Goal: Communication & Community: Answer question/provide support

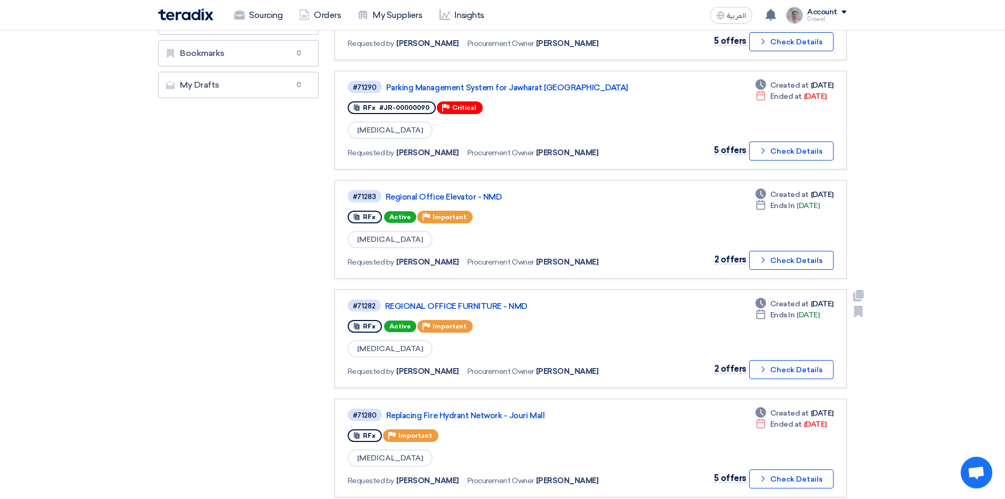
scroll to position [422, 0]
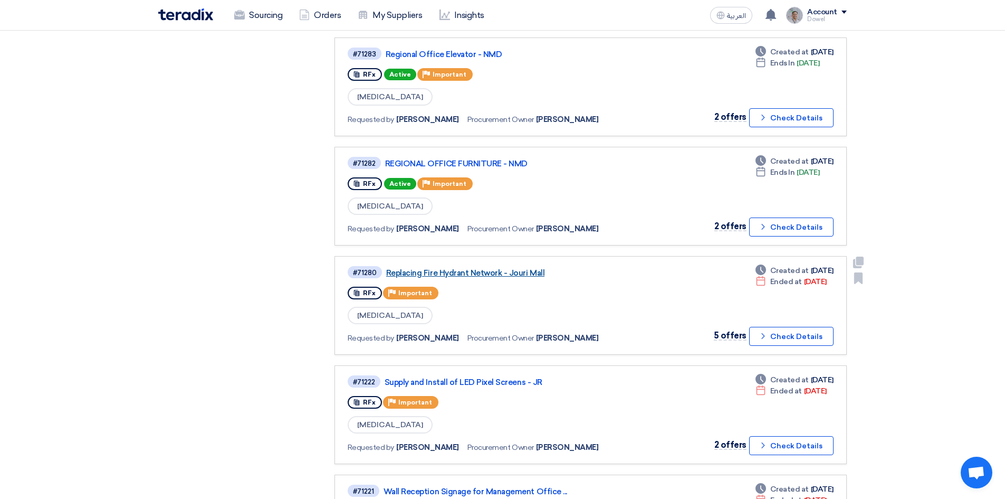
click at [456, 273] on link "Replacing Fire Hydrant Network - Jouri Mall" at bounding box center [518, 272] width 264 height 9
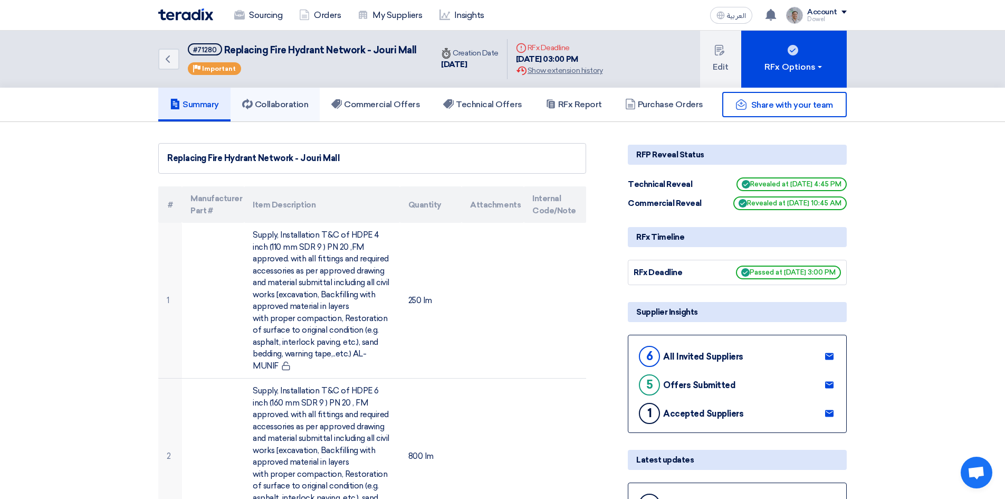
click at [291, 103] on h5 "Collaboration" at bounding box center [275, 104] width 66 height 11
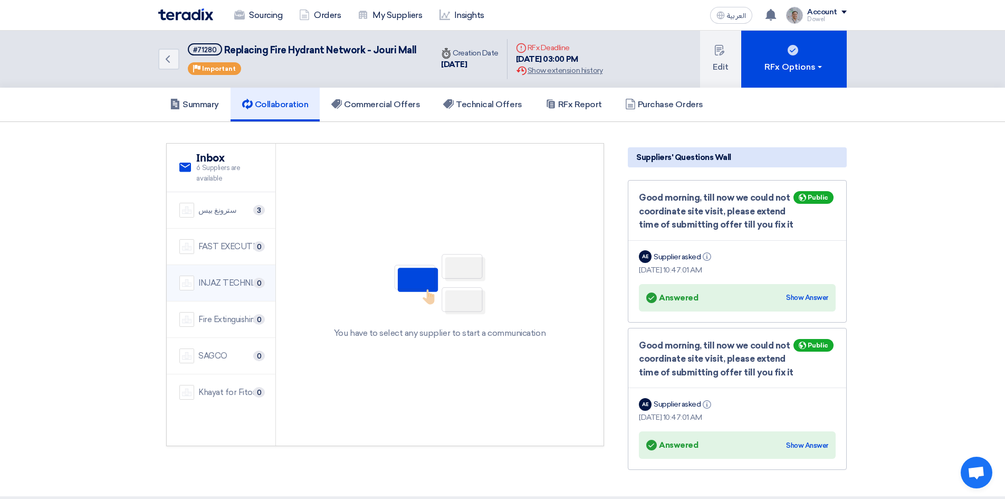
click at [222, 283] on div "INJAZ TECHNICAL FOR CONTRACTING" at bounding box center [230, 283] width 64 height 12
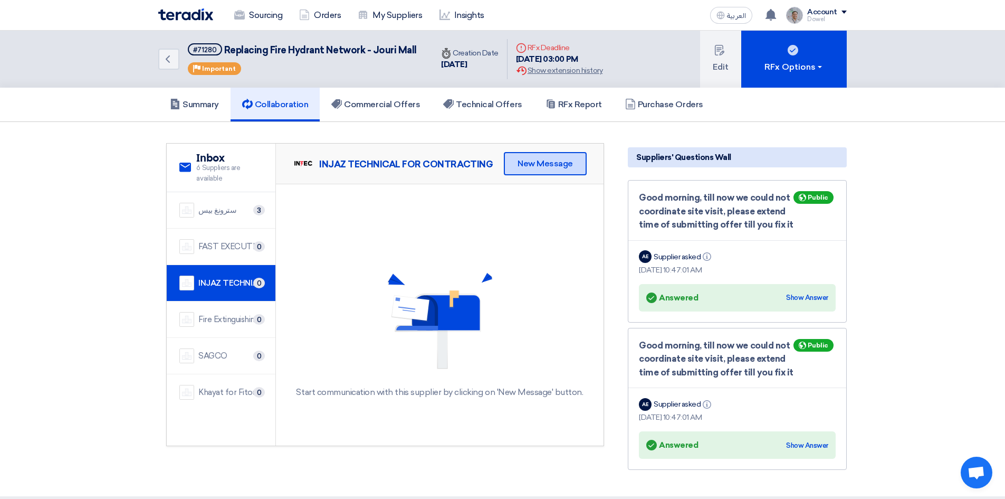
click at [558, 159] on div "New Message" at bounding box center [545, 163] width 83 height 23
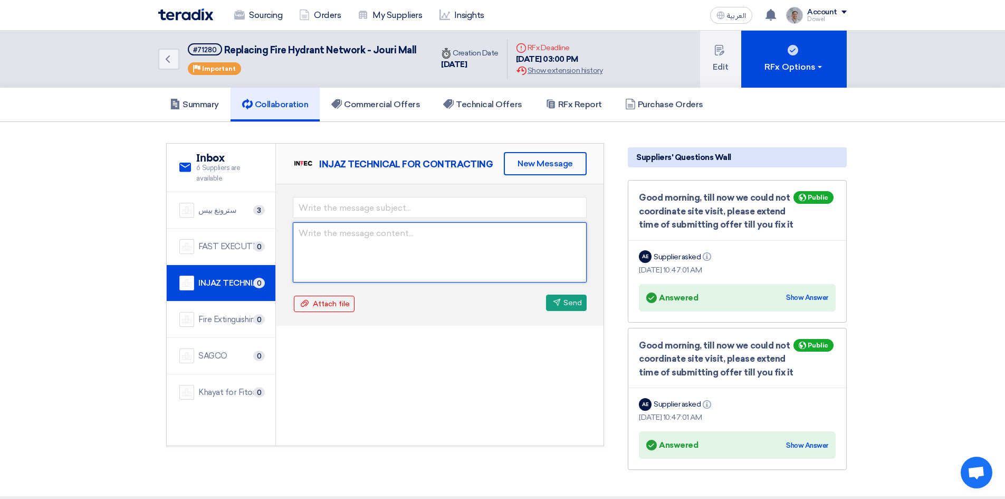
click at [338, 238] on textarea at bounding box center [440, 252] width 294 height 60
paste textarea "Dear [PERSON_NAME], After the thorough evaluation, be it known that you are con…"
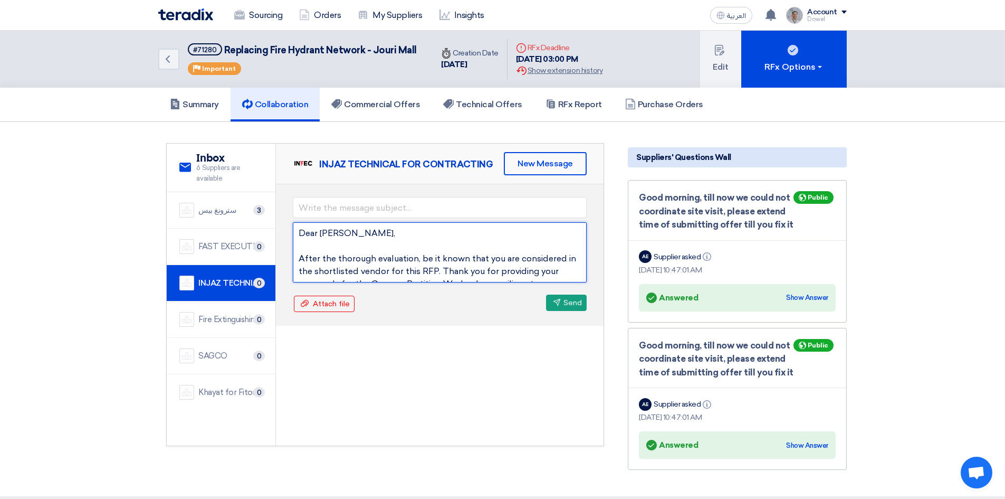
drag, startPoint x: 321, startPoint y: 232, endPoint x: 351, endPoint y: 232, distance: 30.6
click at [351, 232] on textarea "Dear [PERSON_NAME], After the thorough evaluation, be it known that you are con…" at bounding box center [440, 252] width 294 height 60
type textarea "Dear [PERSON_NAME], After the thorough evaluation, be it known that you are con…"
click at [336, 212] on input "text" at bounding box center [440, 207] width 294 height 21
type input "Request for Best and Final Offer (BAFO)"
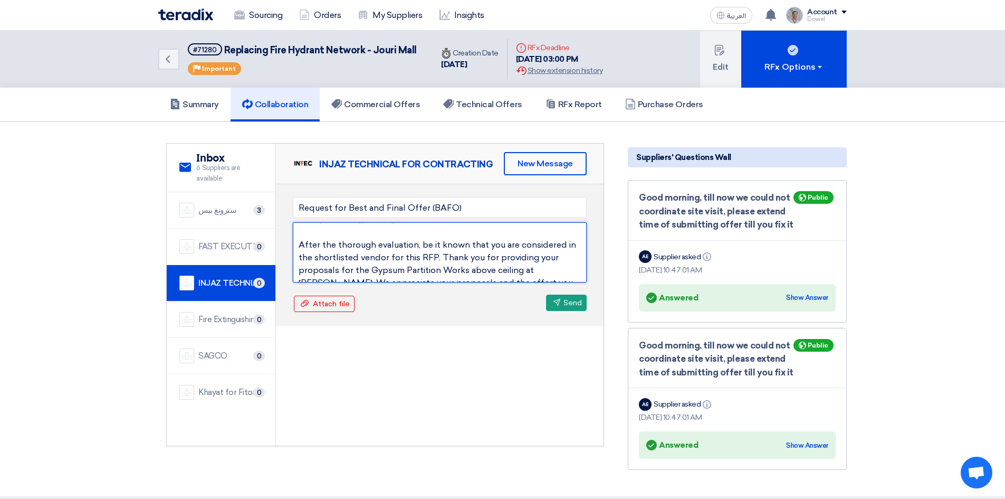
scroll to position [37, 0]
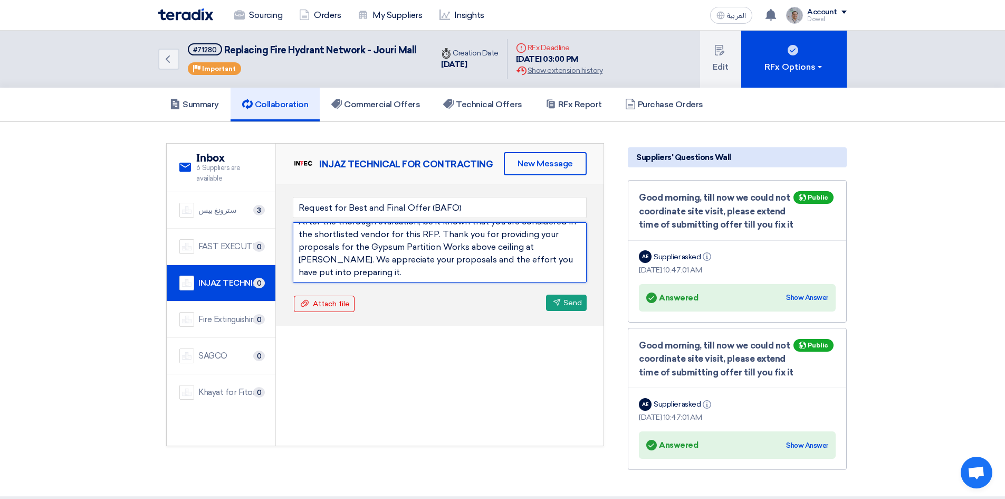
drag, startPoint x: 370, startPoint y: 231, endPoint x: 335, endPoint y: 255, distance: 43.3
click at [335, 255] on textarea "Dear [PERSON_NAME], After the thorough evaluation, be it known that you are con…" at bounding box center [440, 252] width 294 height 60
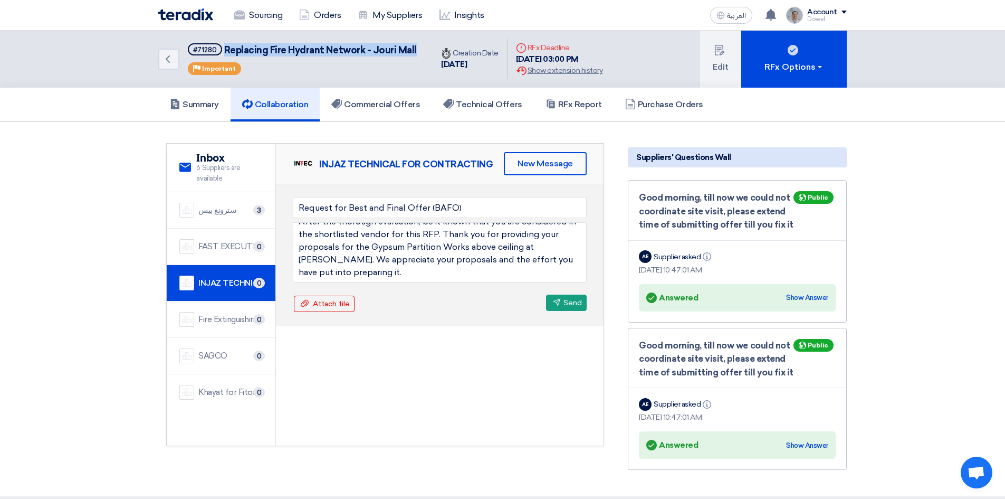
drag, startPoint x: 225, startPoint y: 48, endPoint x: 421, endPoint y: 49, distance: 195.8
click at [421, 49] on div "Back #71280 Replacing Fire Hydrant Network - Jouri Mall Priority Important" at bounding box center [295, 59] width 274 height 57
copy span "Replacing Fire Hydrant Network - Jouri Mall"
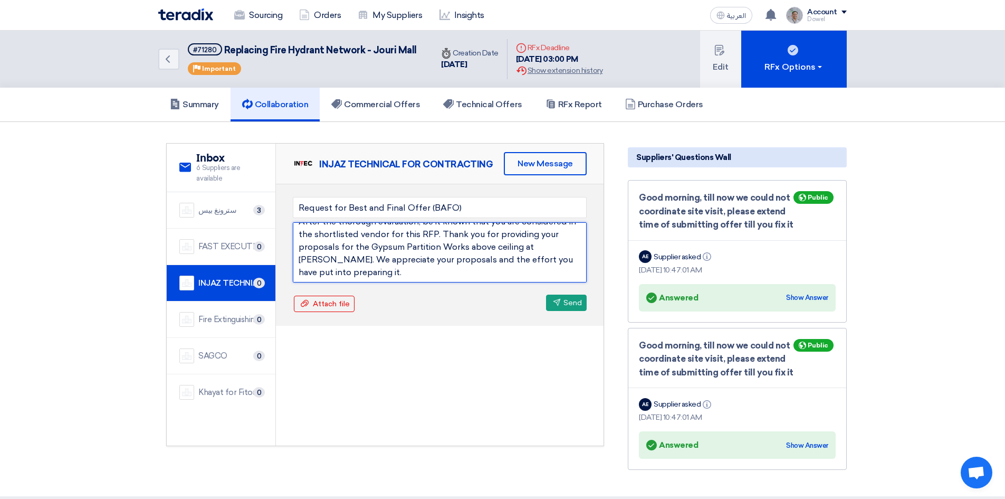
click at [394, 248] on textarea "Dear [PERSON_NAME], After the thorough evaluation, be it known that you are con…" at bounding box center [440, 252] width 294 height 60
drag, startPoint x: 368, startPoint y: 246, endPoint x: 335, endPoint y: 257, distance: 34.9
click at [335, 257] on textarea "Dear [PERSON_NAME], After the thorough evaluation, be it known that you are con…" at bounding box center [440, 252] width 294 height 60
paste textarea "Replacing Fire Hydrant Network - Jouri Mall"
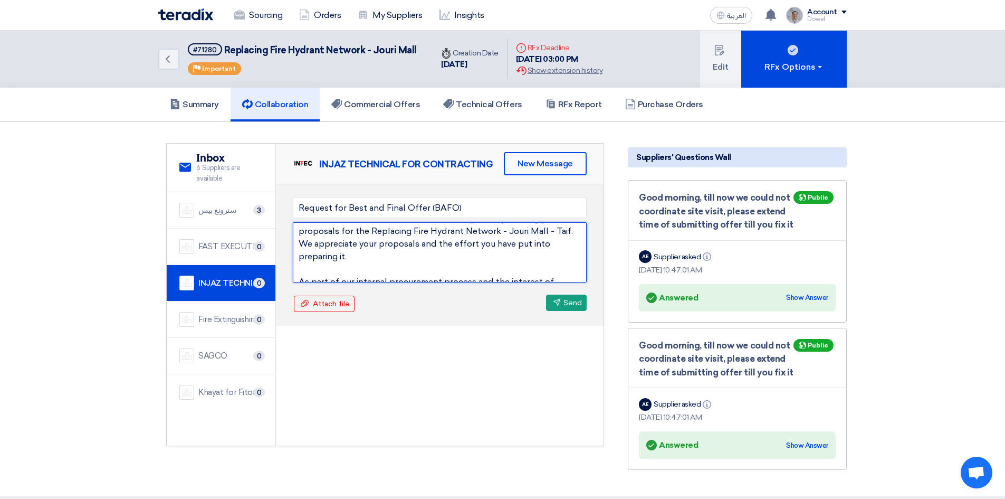
scroll to position [0, 0]
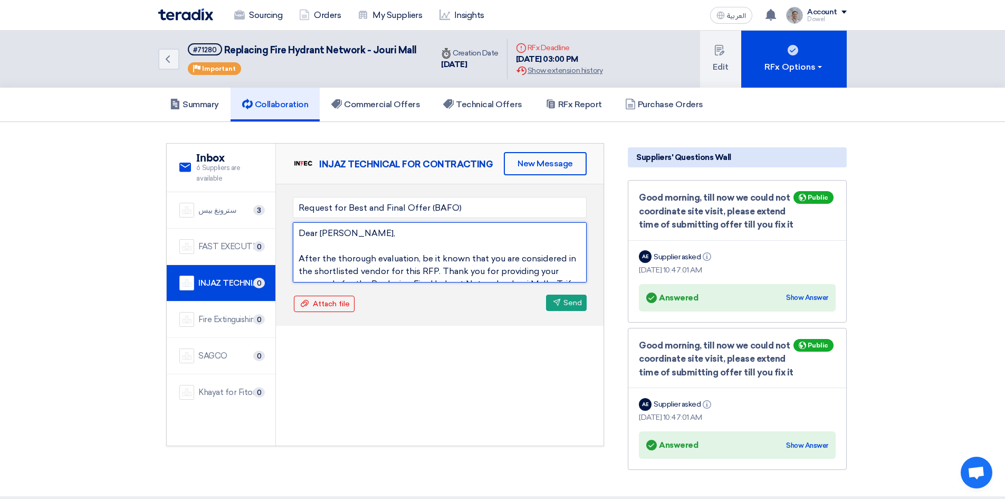
click at [446, 273] on textarea "Dear [PERSON_NAME], After the thorough evaluation, be it known that you are con…" at bounding box center [440, 252] width 294 height 60
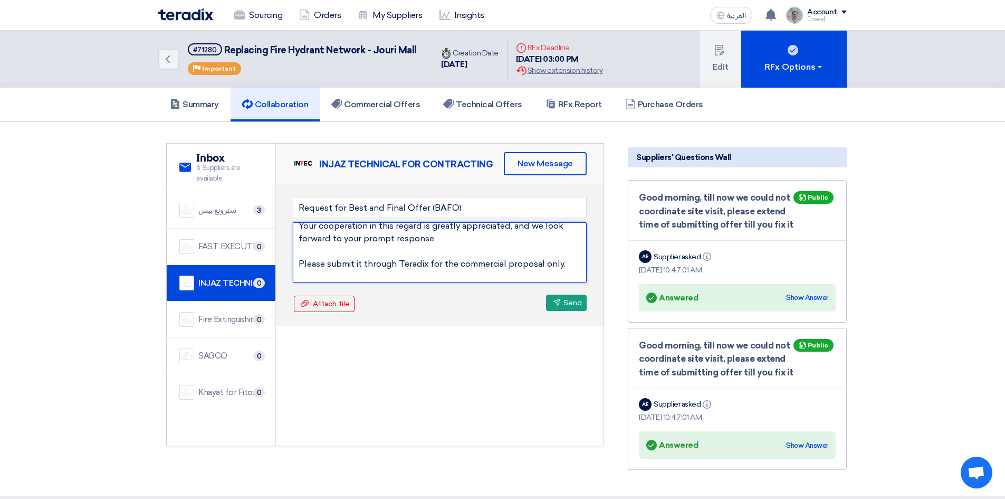
scroll to position [197, 0]
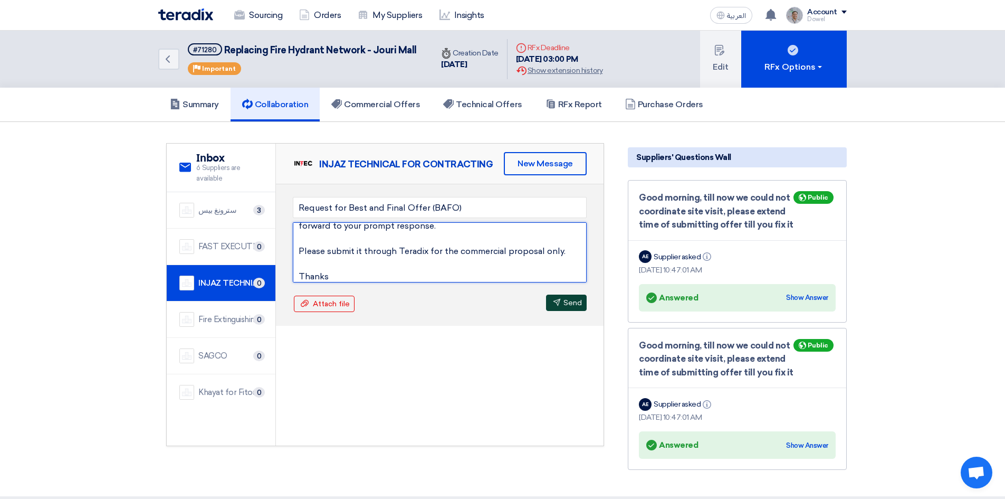
type textarea "Dear [PERSON_NAME], After the thorough evaluation, be it known that you are con…"
click at [560, 303] on button "Send Send" at bounding box center [566, 302] width 41 height 16
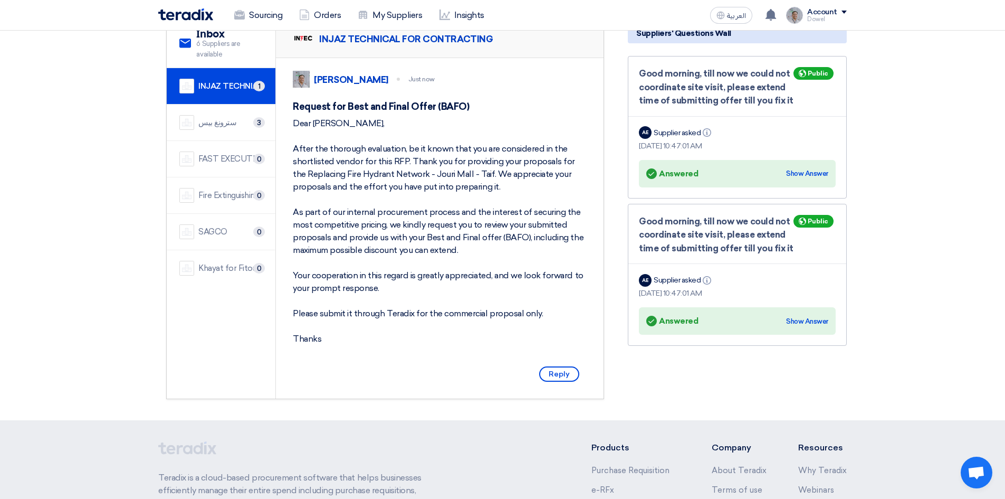
scroll to position [106, 0]
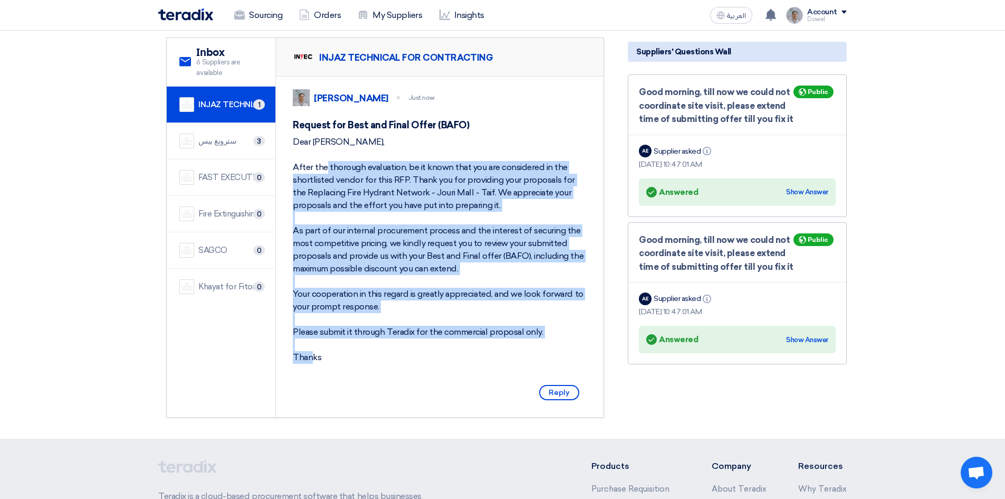
drag, startPoint x: 309, startPoint y: 176, endPoint x: 435, endPoint y: 355, distance: 218.8
click at [435, 355] on div "Dear [PERSON_NAME], After the thorough evaluation, be it known that you are con…" at bounding box center [440, 250] width 294 height 228
click at [385, 292] on div "Dear [PERSON_NAME], After the thorough evaluation, be it known that you are con…" at bounding box center [440, 250] width 294 height 228
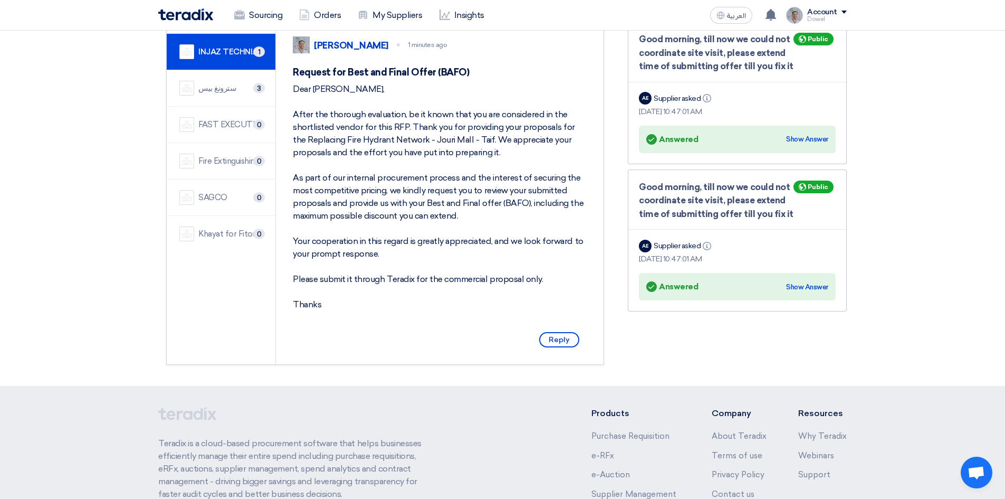
scroll to position [0, 0]
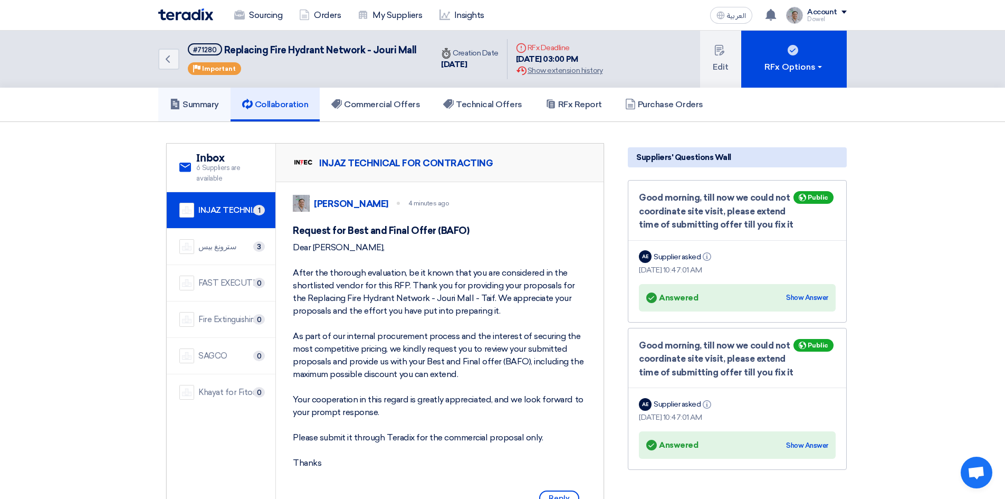
click at [204, 104] on h5 "Summary" at bounding box center [194, 104] width 49 height 11
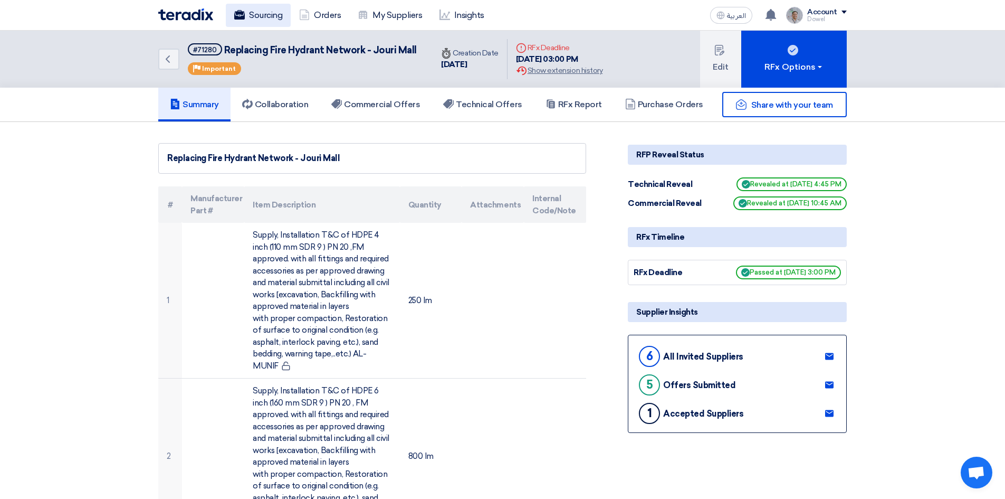
click at [255, 15] on link "Sourcing" at bounding box center [258, 15] width 65 height 23
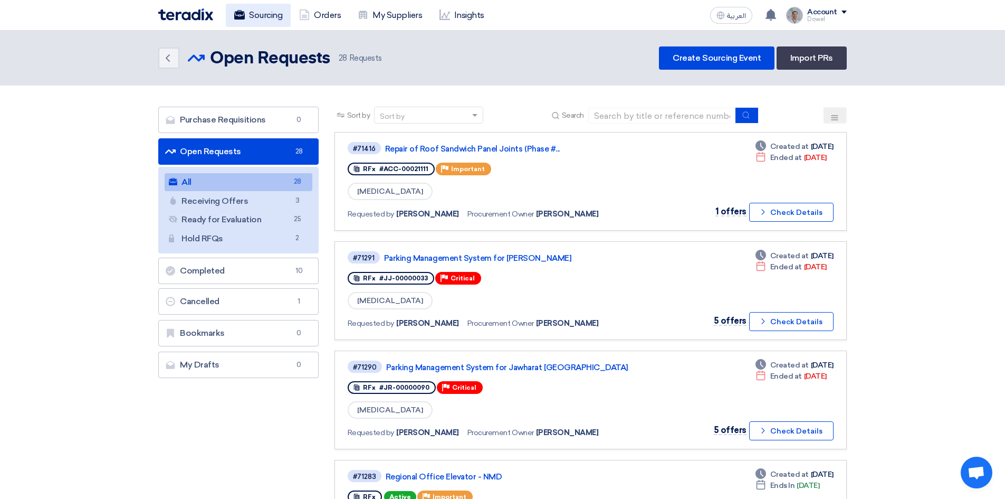
click at [255, 14] on link "Sourcing" at bounding box center [258, 15] width 65 height 23
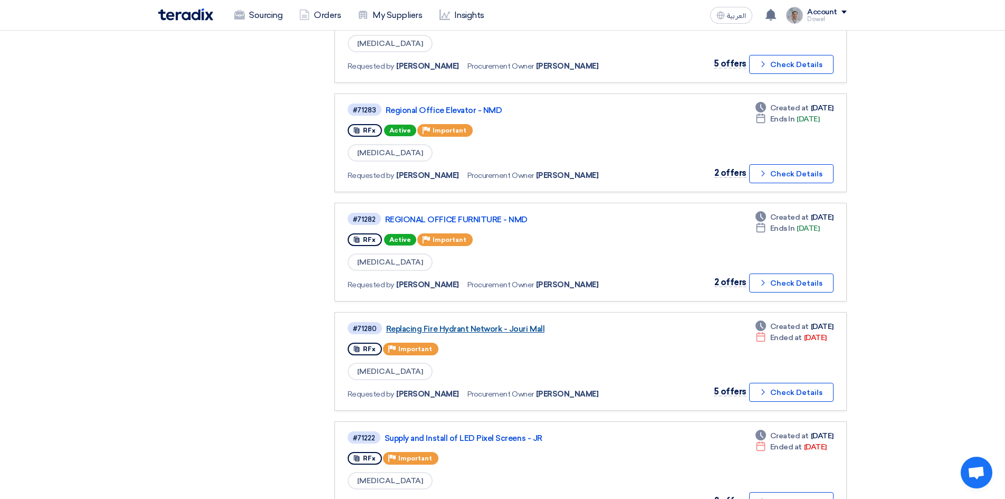
scroll to position [369, 0]
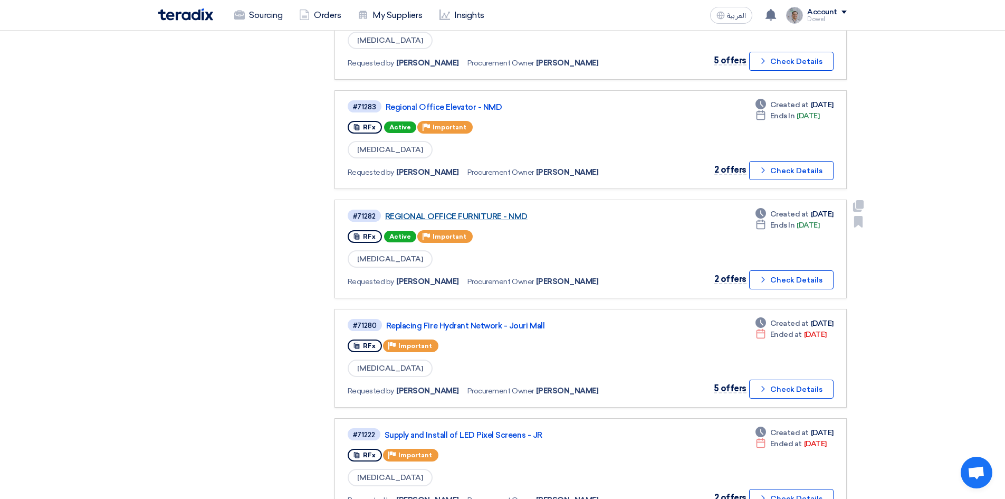
click at [479, 215] on link "REGIONAL OFFICE FURNITURE - NMD" at bounding box center [517, 216] width 264 height 9
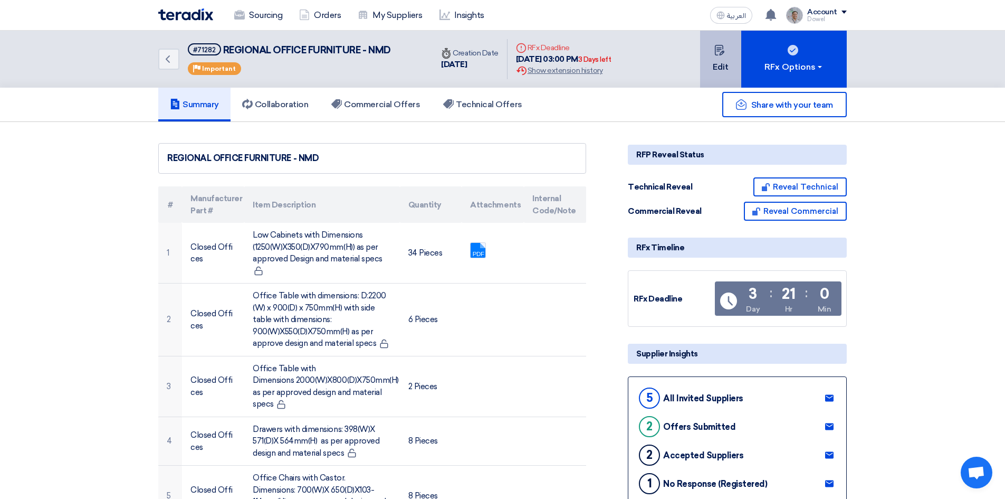
click at [714, 59] on button "Edit" at bounding box center [720, 59] width 41 height 57
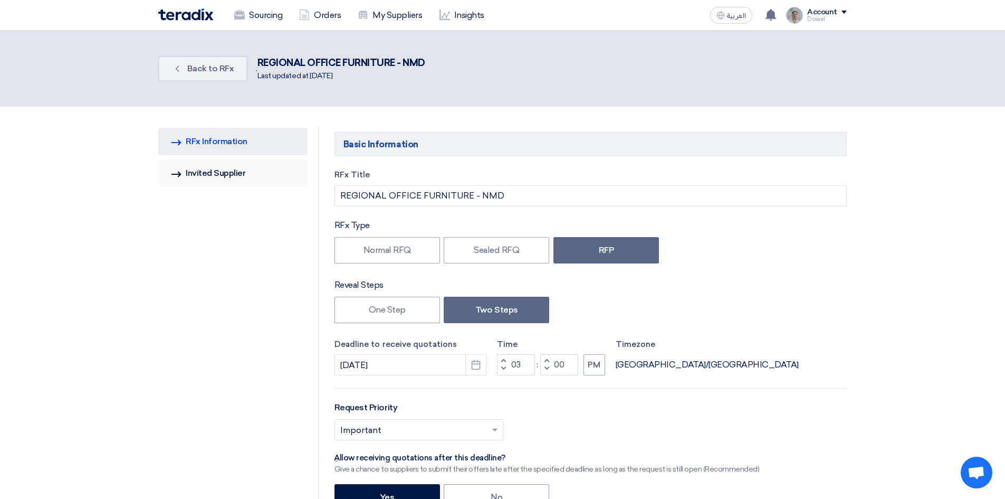
click at [214, 172] on link "Invited Suppliers Invited Supplier" at bounding box center [232, 172] width 149 height 27
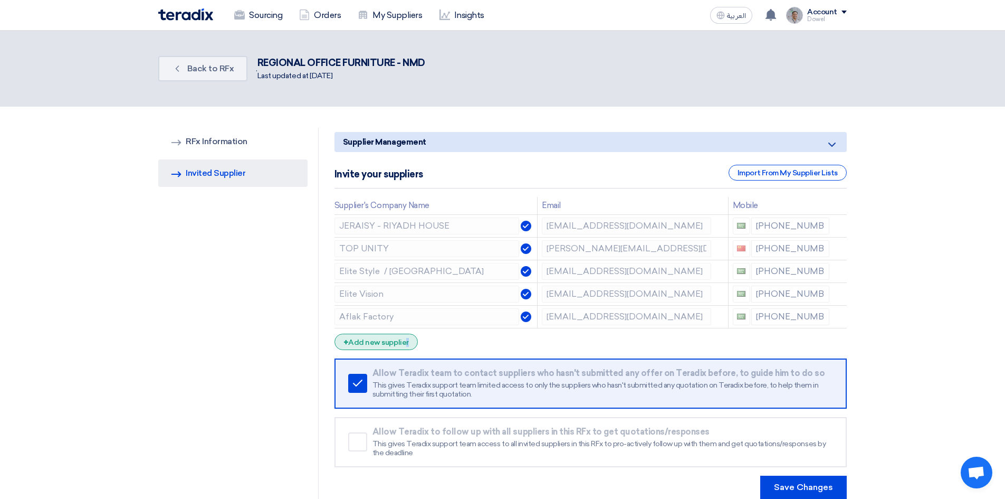
click at [391, 344] on div "+ Add new supplier" at bounding box center [376, 342] width 83 height 16
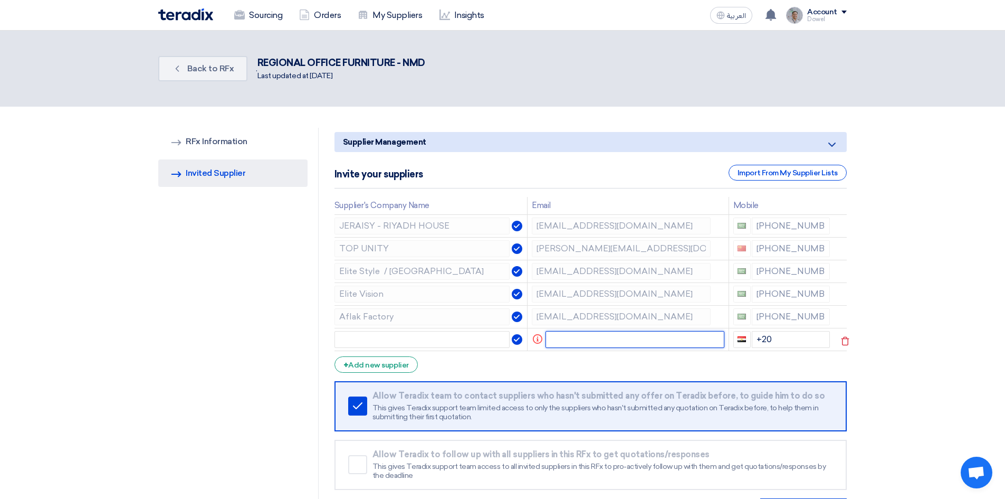
click at [568, 340] on input "text" at bounding box center [635, 339] width 179 height 17
paste input "[EMAIL_ADDRESS][DOMAIN_NAME]"
type input "[EMAIL_ADDRESS][DOMAIN_NAME]"
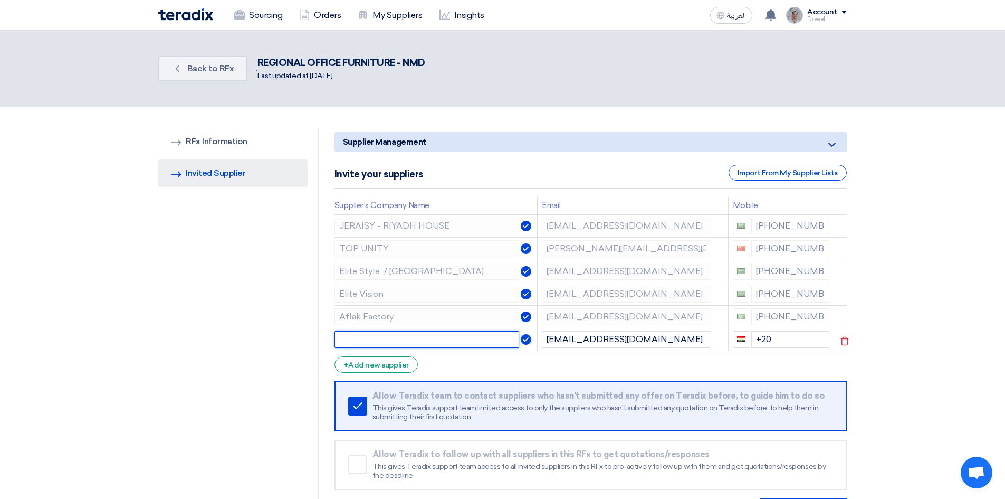
click at [416, 343] on input "text" at bounding box center [427, 339] width 185 height 17
paste input "THURAYA SERVICES"
type input "THURAYA SERVICES"
drag, startPoint x: 757, startPoint y: 344, endPoint x: 694, endPoint y: 336, distance: 63.8
click at [694, 336] on tr "THURAYA SERVICES [EMAIL_ADDRESS][DOMAIN_NAME] +20" at bounding box center [591, 339] width 512 height 23
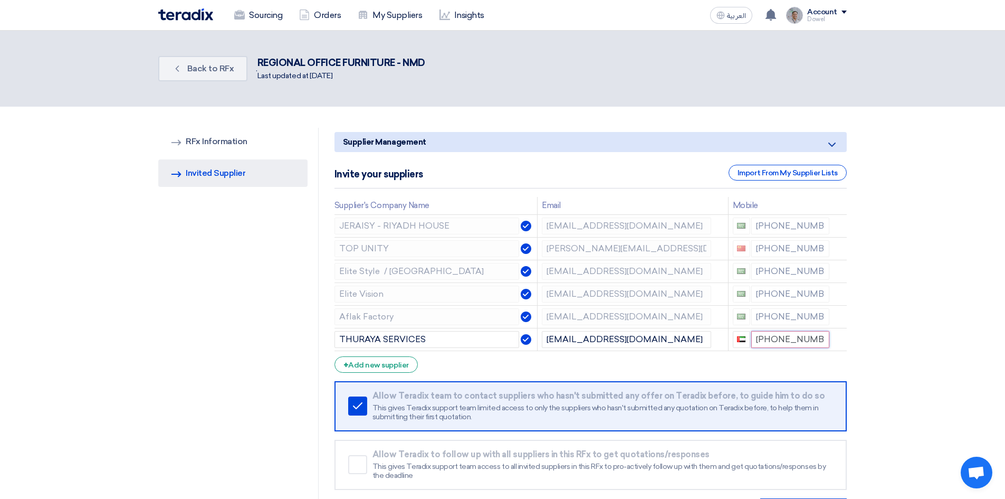
type input "[PHONE_NUMBER]"
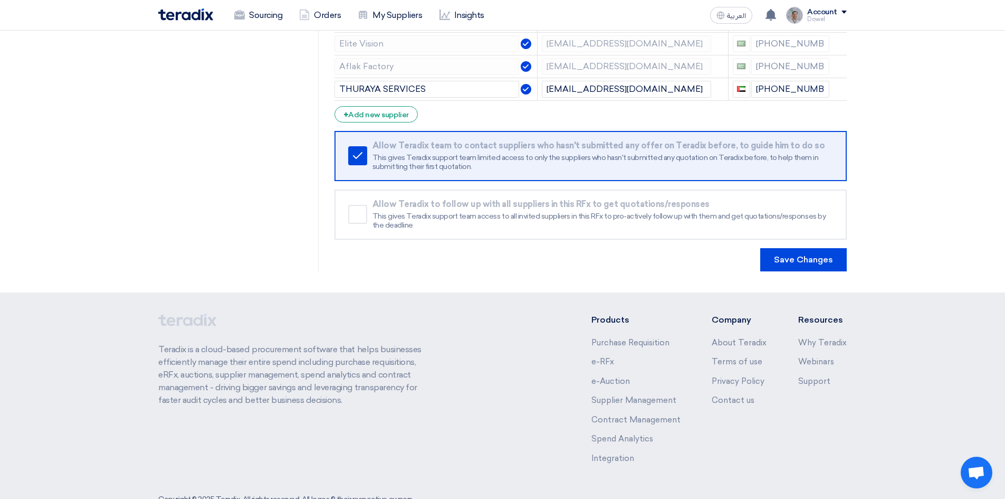
scroll to position [264, 0]
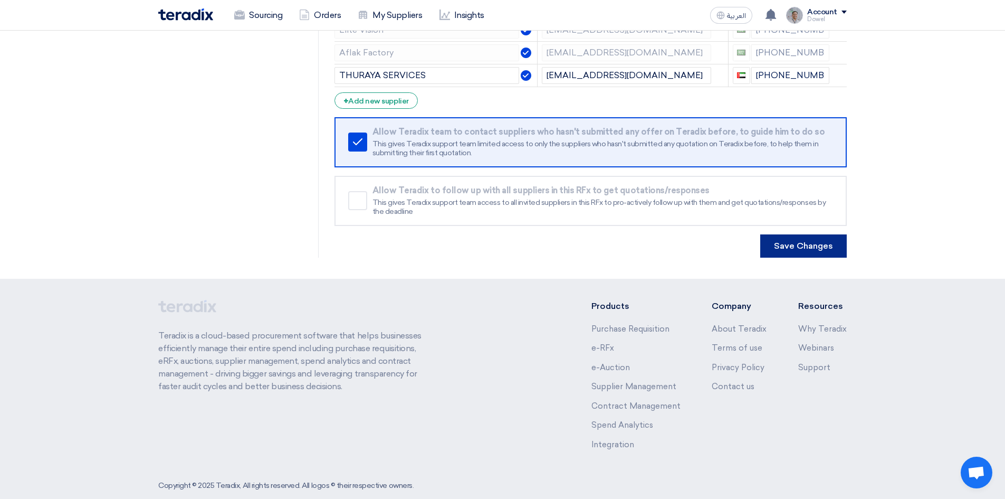
click at [800, 250] on button "Save Changes" at bounding box center [804, 245] width 87 height 23
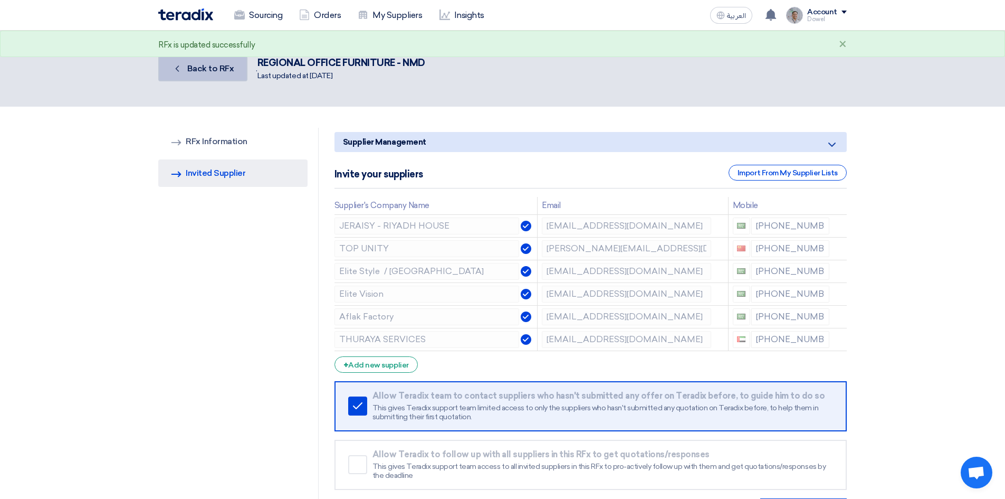
click at [192, 69] on span "Back to RFx" at bounding box center [210, 68] width 47 height 10
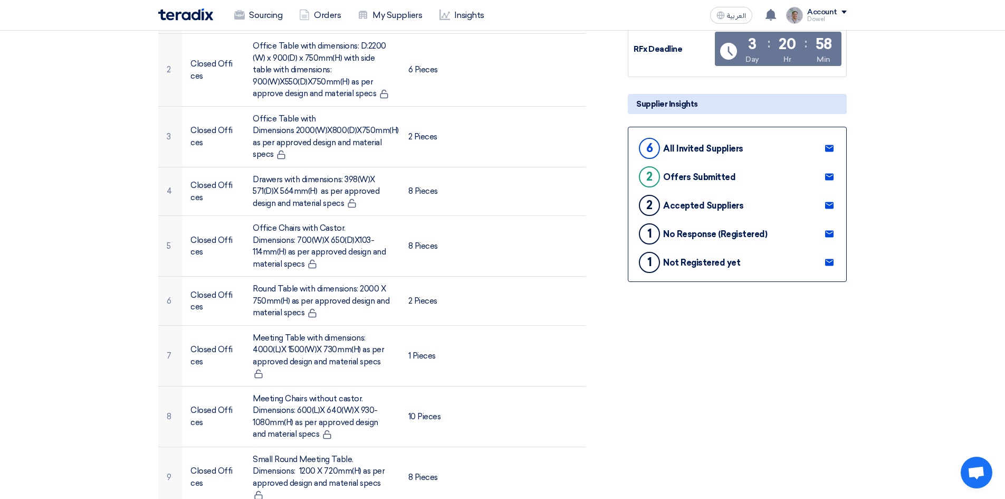
scroll to position [158, 0]
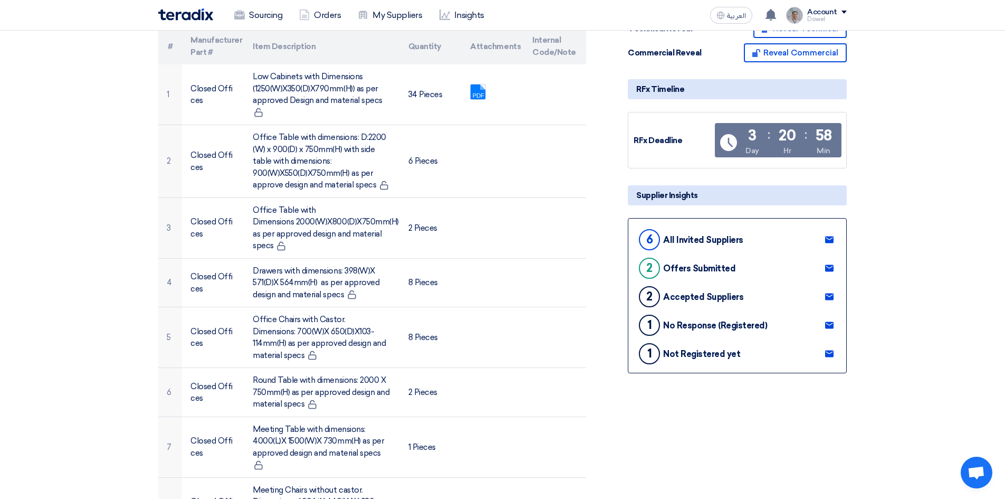
click at [831, 352] on use at bounding box center [829, 353] width 8 height 7
click at [268, 16] on link "Sourcing" at bounding box center [258, 15] width 65 height 23
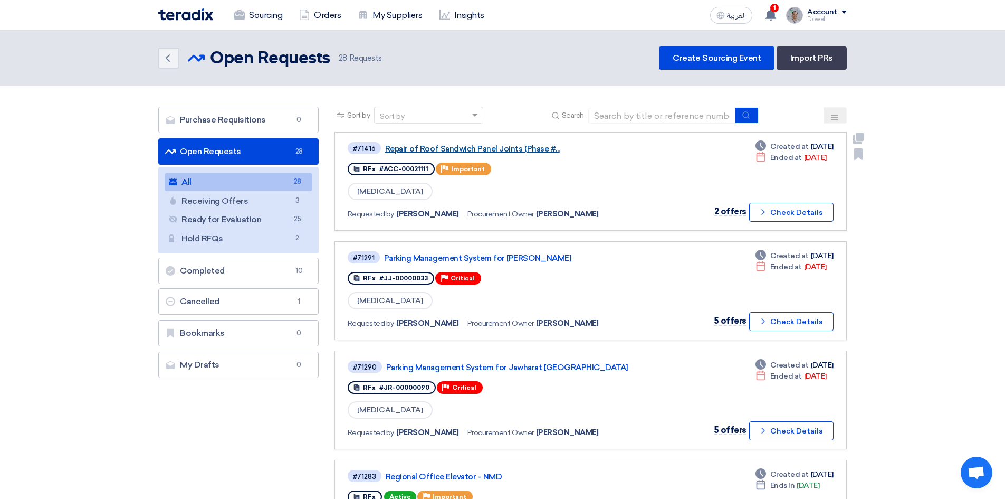
click at [491, 146] on link "Repair of Roof Sandwich Panel Joints (Phase #..." at bounding box center [517, 148] width 264 height 9
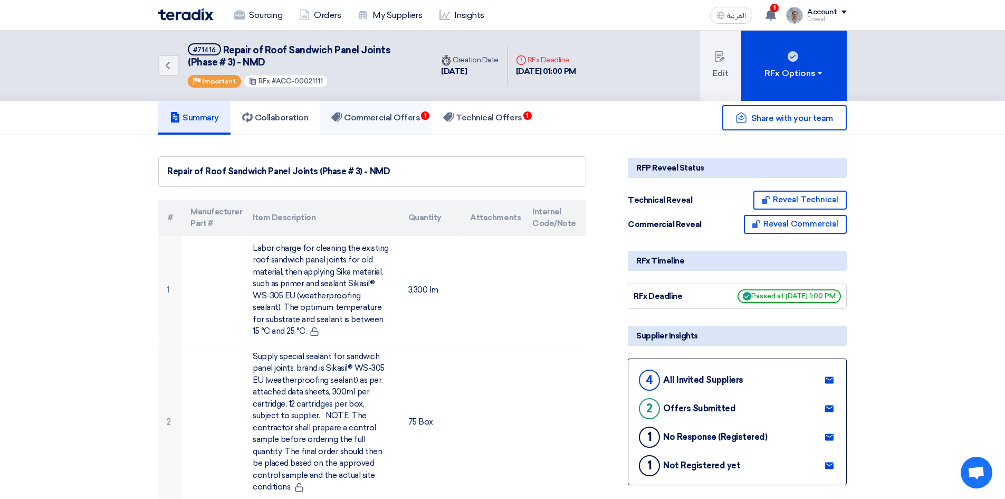
click at [394, 122] on h5 "Commercial Offers 1" at bounding box center [375, 117] width 89 height 11
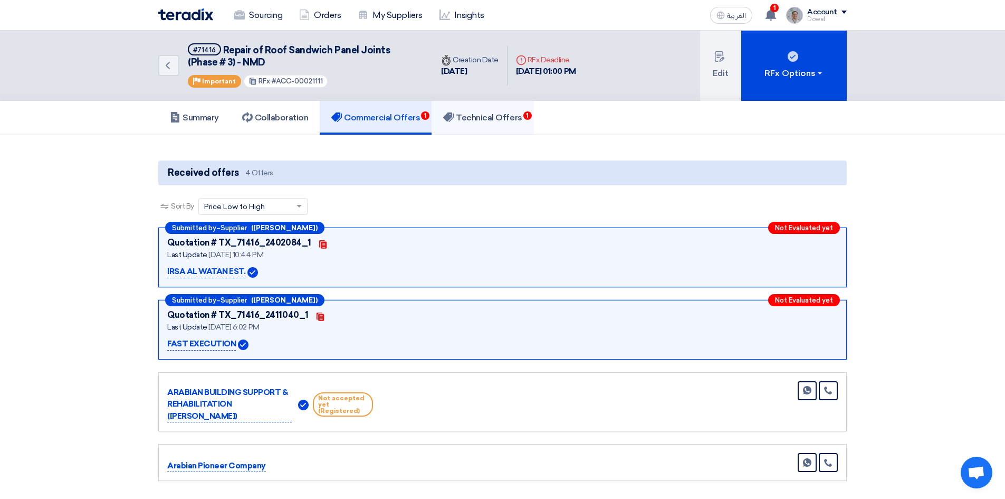
click at [508, 119] on h5 "Technical Offers 1" at bounding box center [482, 117] width 79 height 11
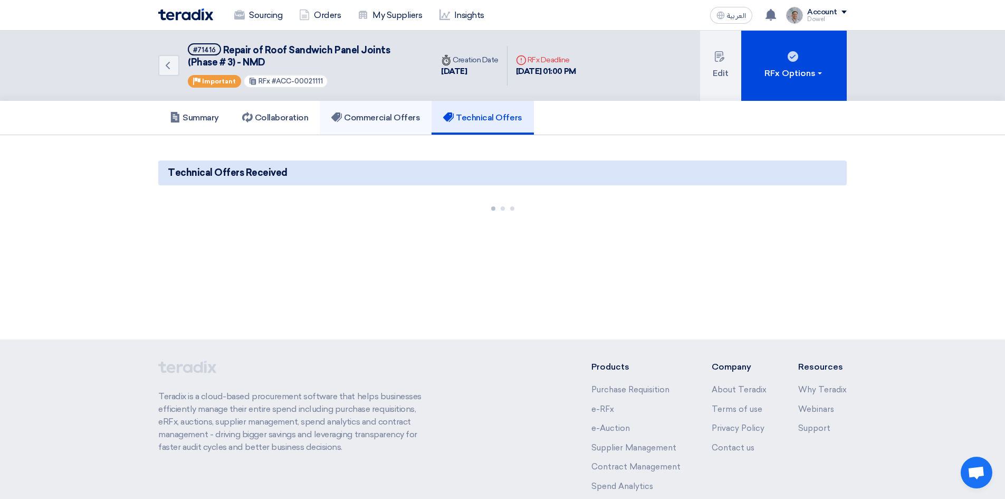
click at [422, 123] on link "Commercial Offers" at bounding box center [376, 118] width 112 height 34
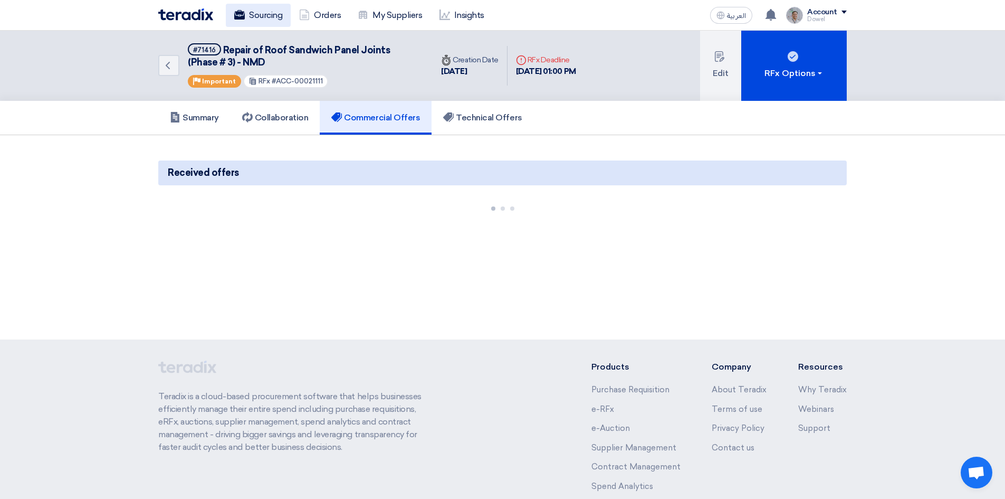
click at [256, 12] on link "Sourcing" at bounding box center [258, 15] width 65 height 23
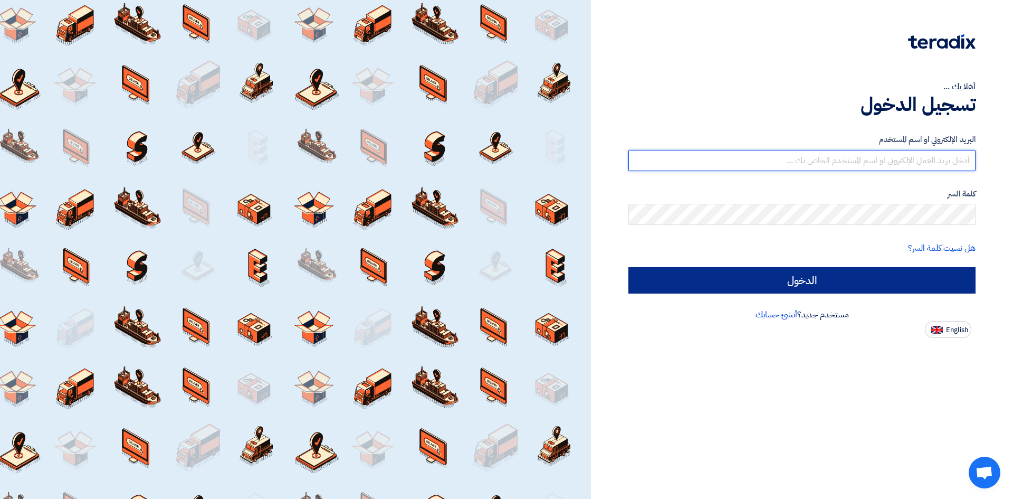
type input "[EMAIL_ADDRESS][PERSON_NAME][DOMAIN_NAME]"
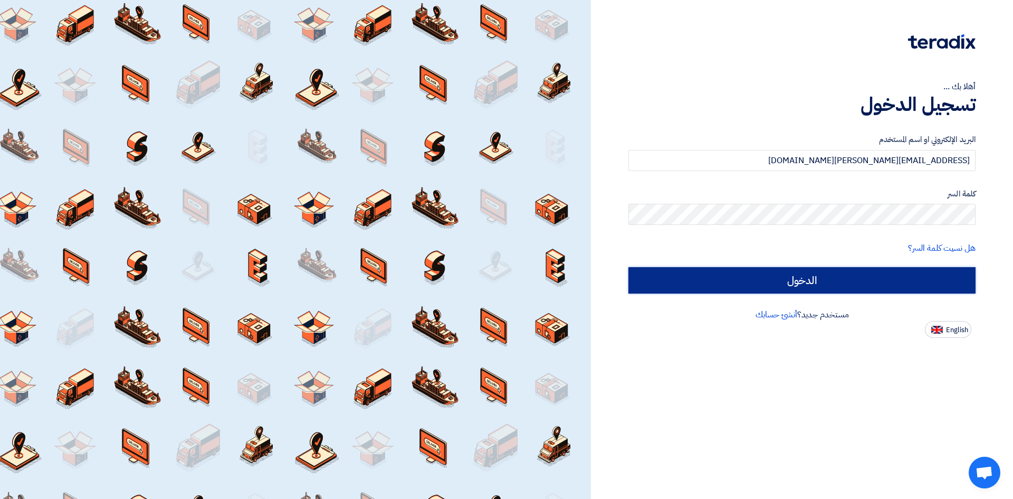
click at [818, 274] on input "الدخول" at bounding box center [802, 280] width 347 height 26
type input "Sign in"
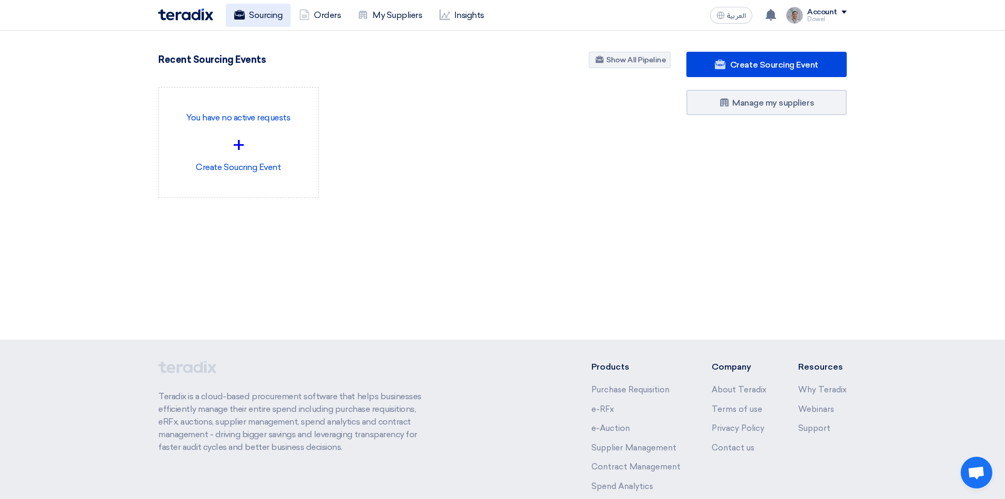
click at [267, 12] on link "Sourcing" at bounding box center [258, 15] width 65 height 23
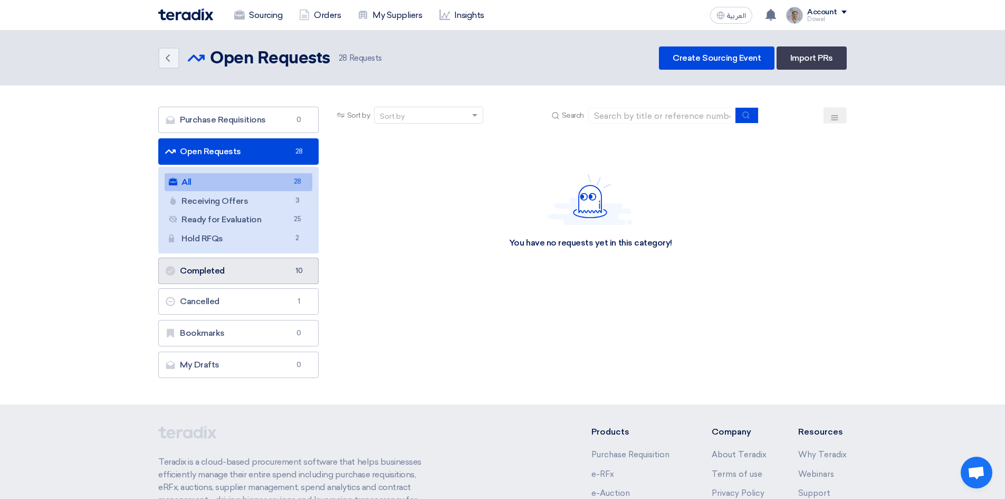
click at [214, 269] on link "Completed Completed 10" at bounding box center [238, 271] width 160 height 26
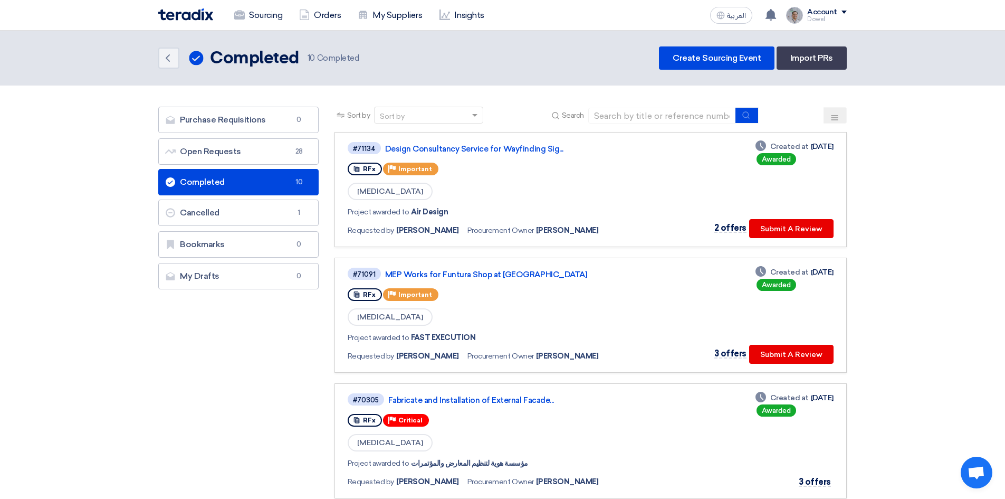
click at [228, 179] on link "Completed Completed 10" at bounding box center [238, 182] width 160 height 26
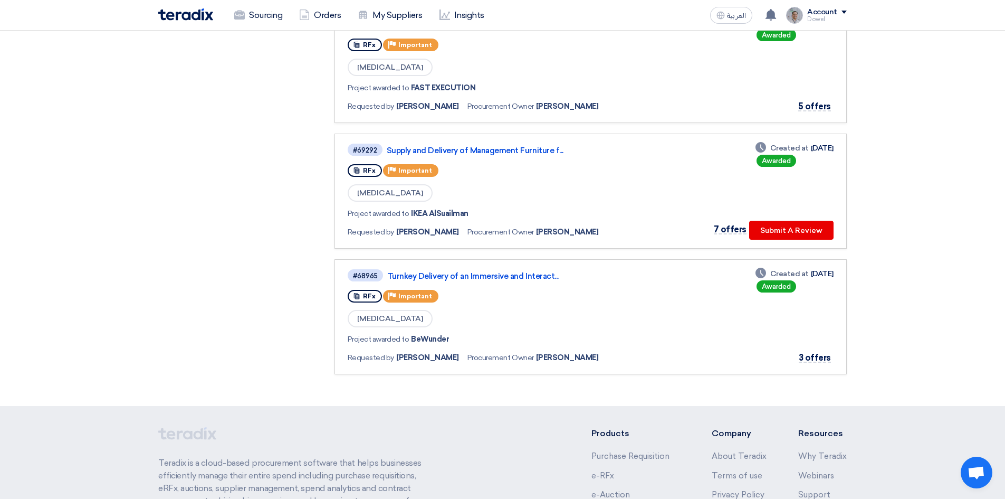
scroll to position [844, 0]
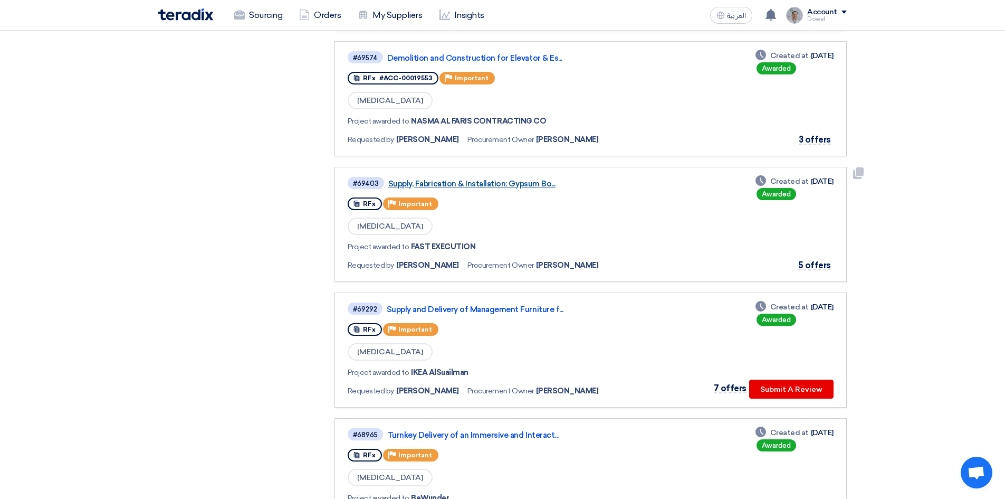
click at [474, 180] on link "Supply, Fabrication & Installation: Gypsum Bo..." at bounding box center [520, 183] width 264 height 9
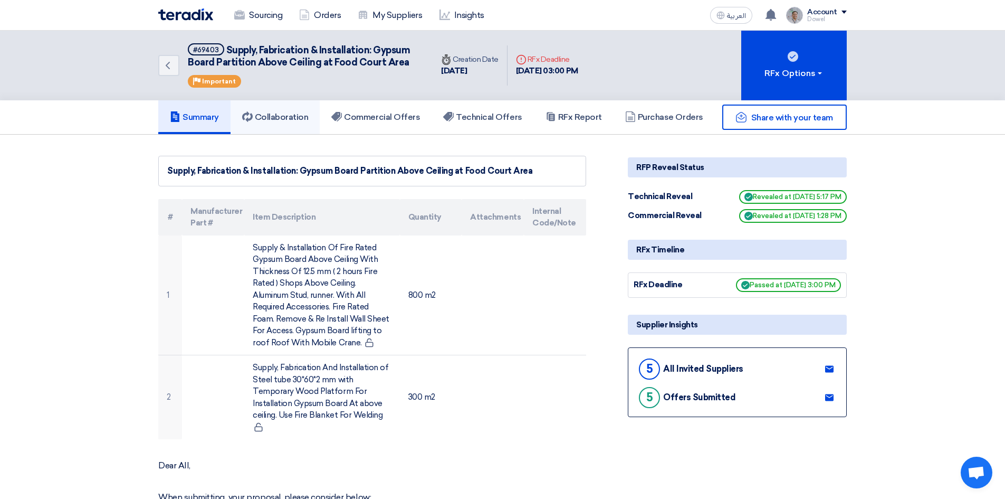
click at [271, 116] on h5 "Collaboration" at bounding box center [275, 117] width 66 height 11
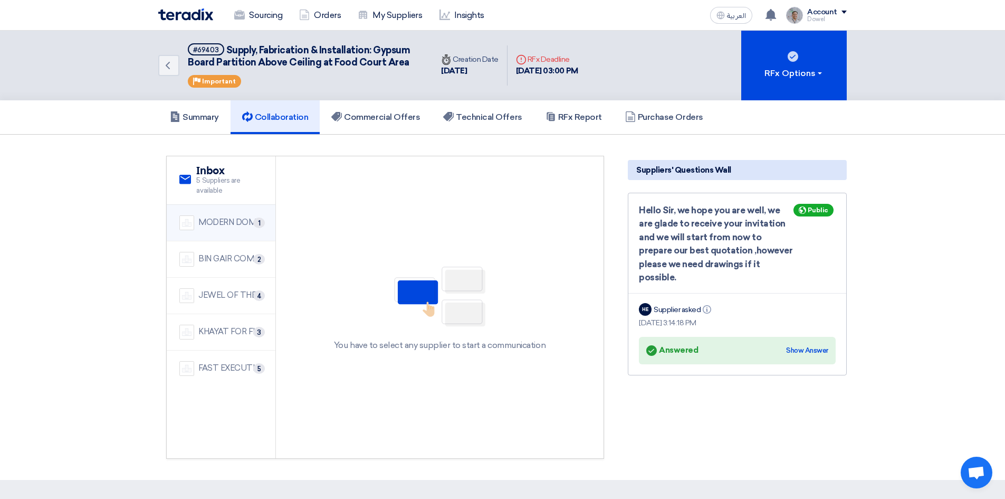
click at [228, 217] on div "MODERN DOME CONTRACTING COMPANY" at bounding box center [230, 222] width 64 height 12
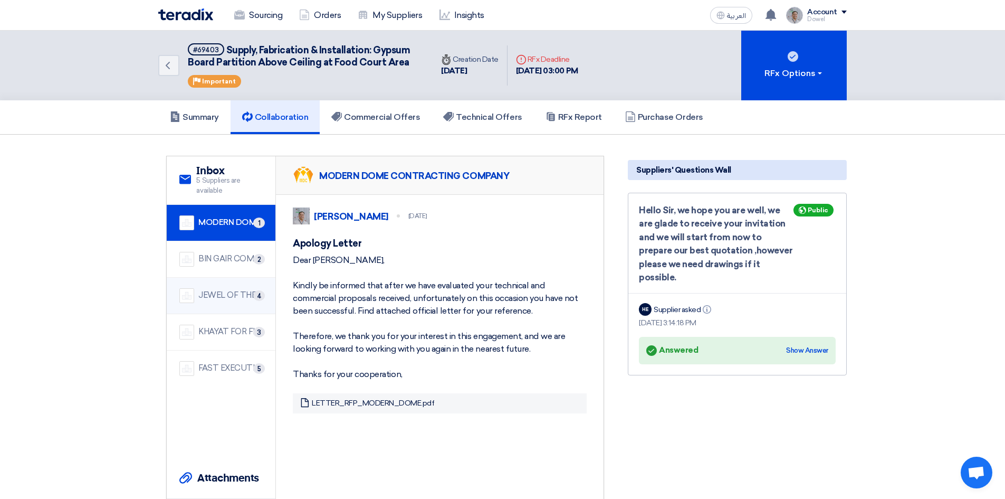
click at [223, 294] on div "JEWEL OF THE CRADLE" at bounding box center [230, 295] width 64 height 12
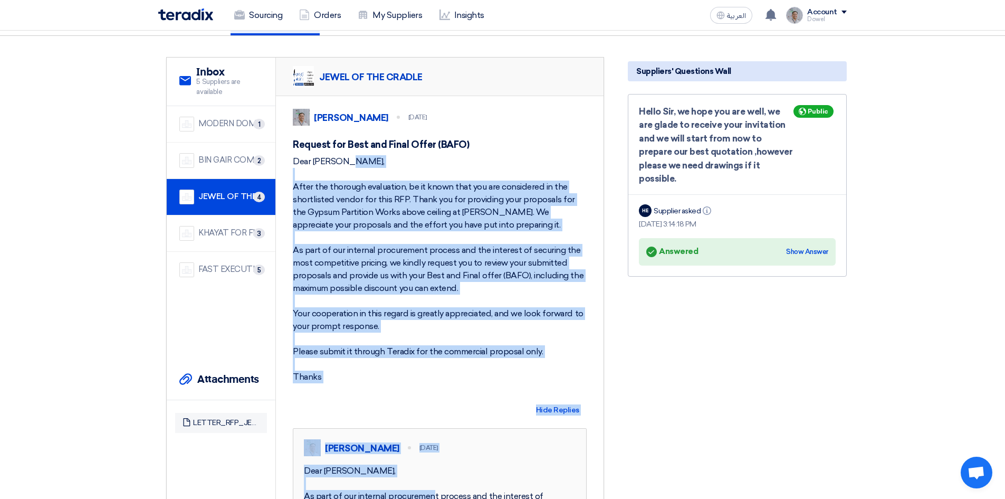
scroll to position [127, 0]
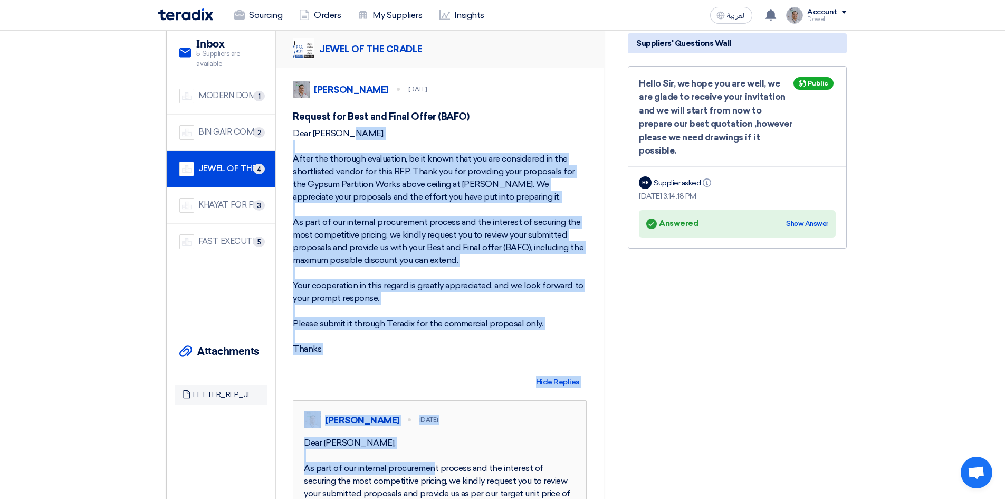
drag, startPoint x: 295, startPoint y: 270, endPoint x: 364, endPoint y: 362, distance: 114.2
click at [364, 355] on div "Dear Saffouh, After the thorough evaluation, be it known that you are considere…" at bounding box center [440, 241] width 294 height 228
copy div "Dear Saffouh, After the thorough evaluation, be it known that you are considere…"
